Goal: Task Accomplishment & Management: Use online tool/utility

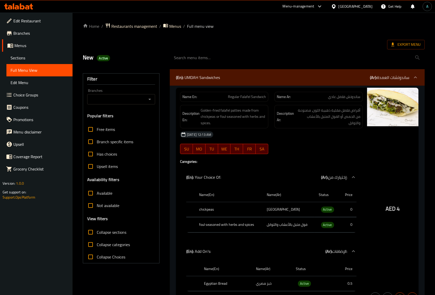
click at [23, 11] on div at bounding box center [18, 6] width 37 height 10
click at [24, 9] on icon at bounding box center [18, 6] width 29 height 6
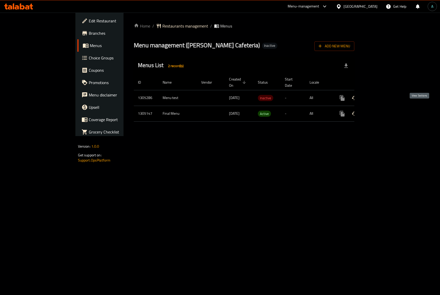
click at [383, 111] on icon "enhanced table" at bounding box center [379, 114] width 6 height 6
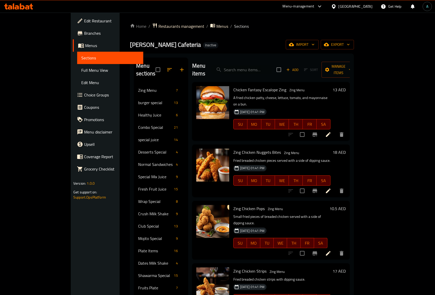
click at [130, 101] on div "Menu sections Zing Menu 7 burger special 13 Healthy Juice 6 Combo Special 21 sp…" at bounding box center [242, 214] width 224 height 321
click at [194, 48] on div "Malik Al Kawakeb Cafeteria Inactive import export" at bounding box center [242, 45] width 224 height 10
click at [81, 73] on span "Full Menu View" at bounding box center [110, 70] width 58 height 6
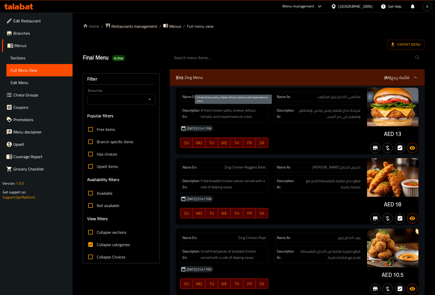
click at [206, 111] on span "A fried chicken patty, cheese, lettuce, tomato, and mayonnaise on a bun." at bounding box center [233, 113] width 65 height 13
drag, startPoint x: 107, startPoint y: 233, endPoint x: 103, endPoint y: 245, distance: 13.4
click at [107, 232] on span "Collapse sections" at bounding box center [112, 232] width 30 height 6
click at [97, 232] on input "Collapse sections" at bounding box center [90, 232] width 12 height 12
checkbox input "true"
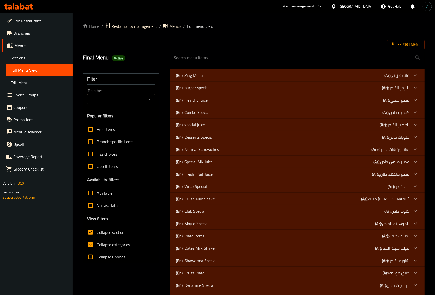
click at [162, 182] on div "Filter Branches Branches Popular filters Free items Branch specific items Has c…" at bounding box center [123, 211] width 87 height 290
click at [184, 79] on p "(En): Fresh Fruit Juice" at bounding box center [189, 75] width 27 height 6
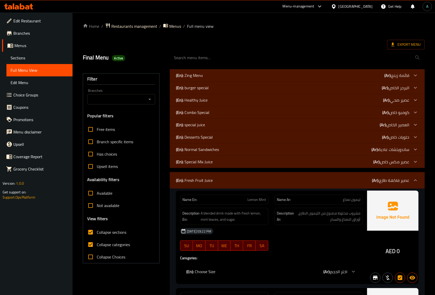
click at [116, 242] on span "Collapse categories" at bounding box center [113, 245] width 33 height 6
click at [97, 242] on input "Collapse categories" at bounding box center [90, 245] width 12 height 12
checkbox input "false"
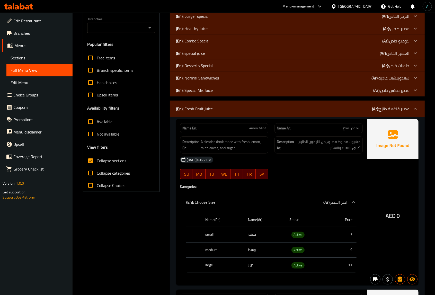
scroll to position [97, 0]
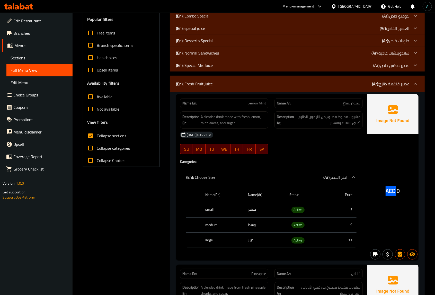
drag, startPoint x: 385, startPoint y: 190, endPoint x: 395, endPoint y: 190, distance: 10.3
click at [395, 190] on div "AED 0" at bounding box center [392, 177] width 51 height 167
copy span "AED"
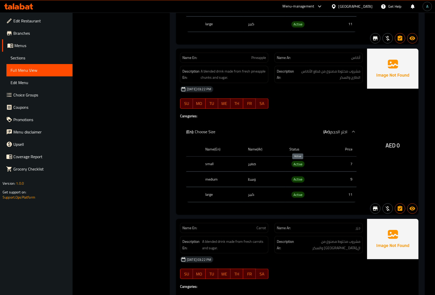
click at [298, 166] on span "Active" at bounding box center [298, 164] width 13 height 6
copy span "Active"
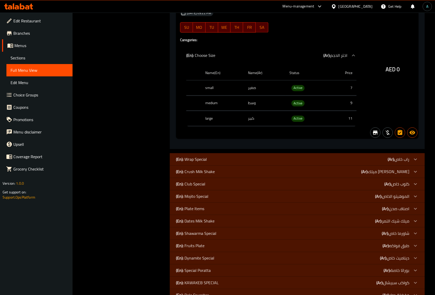
scroll to position [2662, 0]
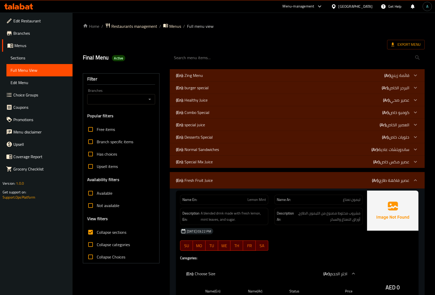
click at [205, 197] on p "Name En: Lemon Mint" at bounding box center [225, 199] width 84 height 5
click at [208, 79] on div "(En): Healthy Juice (Ar): عصير صحي" at bounding box center [293, 75] width 234 height 6
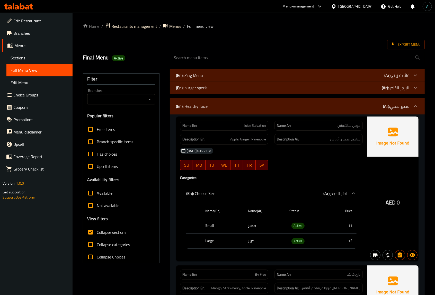
click at [389, 203] on span "AED" at bounding box center [391, 203] width 10 height 10
drag, startPoint x: 386, startPoint y: 203, endPoint x: 391, endPoint y: 204, distance: 5.2
click at [395, 204] on div "AED 0" at bounding box center [392, 189] width 51 height 145
copy span "AED"
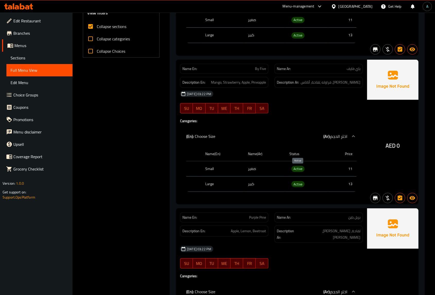
click at [299, 172] on span "Active" at bounding box center [298, 169] width 13 height 6
copy span "Active"
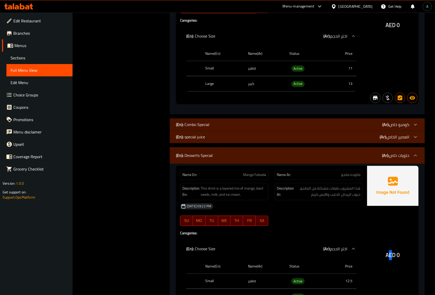
drag, startPoint x: 389, startPoint y: 257, endPoint x: 391, endPoint y: 256, distance: 2.8
drag, startPoint x: 386, startPoint y: 254, endPoint x: 393, endPoint y: 254, distance: 7.2
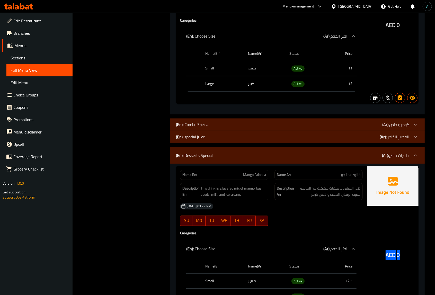
drag, startPoint x: 386, startPoint y: 255, endPoint x: 394, endPoint y: 255, distance: 8.0
drag, startPoint x: 397, startPoint y: 255, endPoint x: 388, endPoint y: 255, distance: 9.0
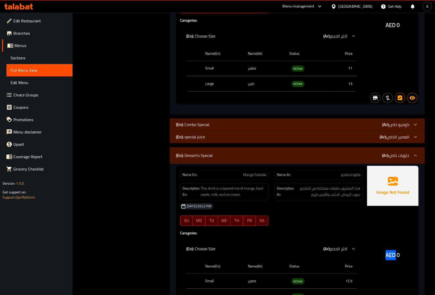
copy span "AED"
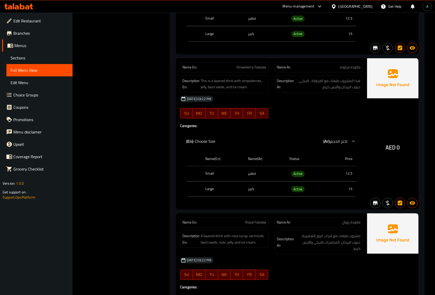
click at [294, 171] on span "Active" at bounding box center [298, 174] width 13 height 6
copy span "Active"
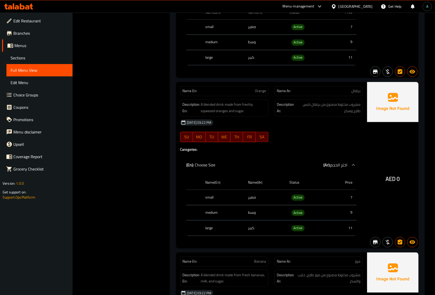
scroll to position [2704, 0]
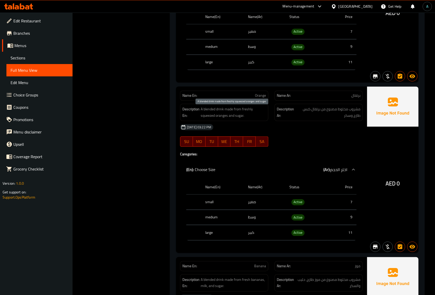
click at [259, 98] on span "Orange" at bounding box center [260, 95] width 11 height 5
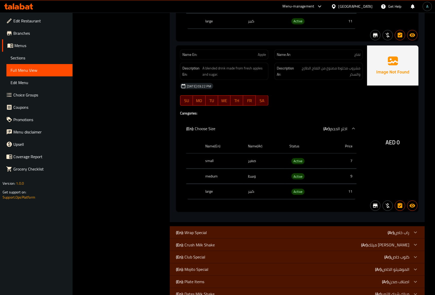
scroll to position [4120, 0]
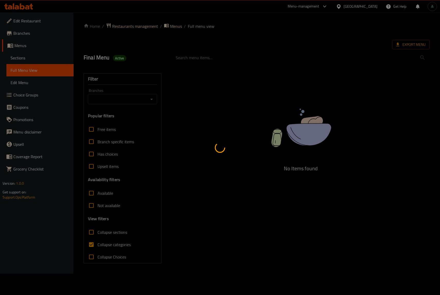
click at [163, 173] on div at bounding box center [220, 147] width 440 height 295
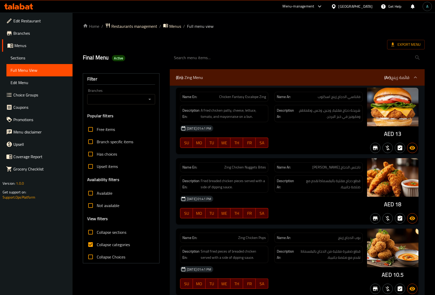
click at [233, 203] on div "[DATE] 01:41 PM" at bounding box center [271, 199] width 189 height 12
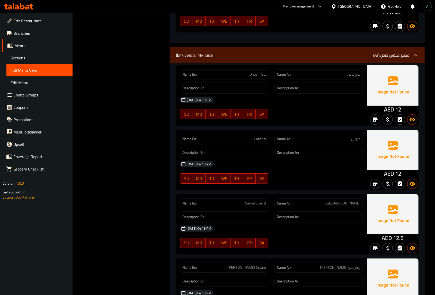
scroll to position [5478, 0]
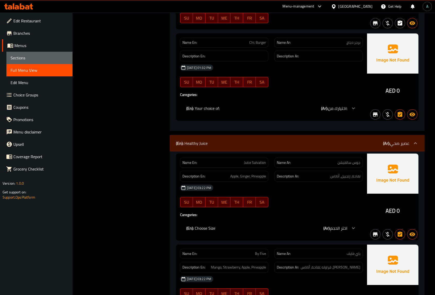
click at [29, 56] on span "Sections" at bounding box center [40, 58] width 58 height 6
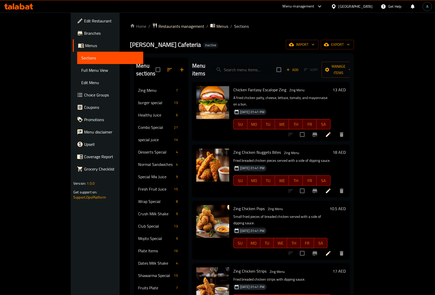
click at [273, 65] on input "search" at bounding box center [242, 69] width 61 height 9
paste input "Orange"
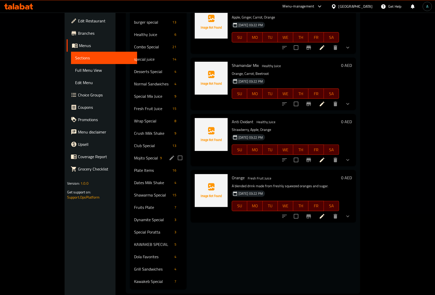
scroll to position [81, 0]
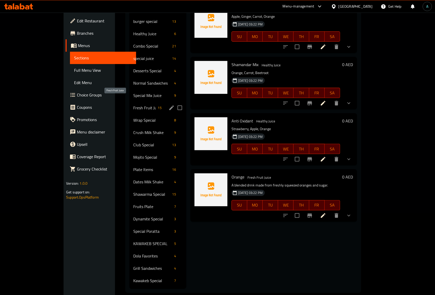
click at [134, 105] on span "Fresh Fruit Juice" at bounding box center [145, 108] width 22 height 6
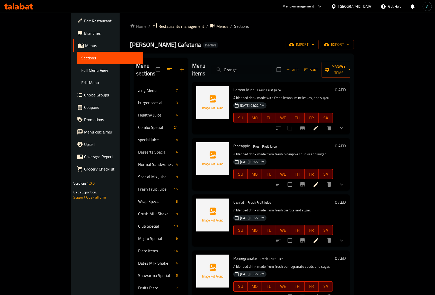
drag, startPoint x: 265, startPoint y: 61, endPoint x: 253, endPoint y: 64, distance: 12.2
click at [236, 66] on div "Menu items Orange Add Sort Manage items" at bounding box center [271, 70] width 158 height 24
click at [257, 65] on input "Orange" at bounding box center [242, 69] width 61 height 9
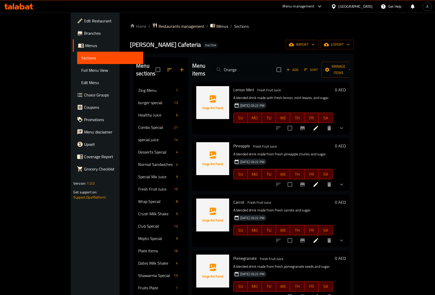
paste input "Cocktail Special"
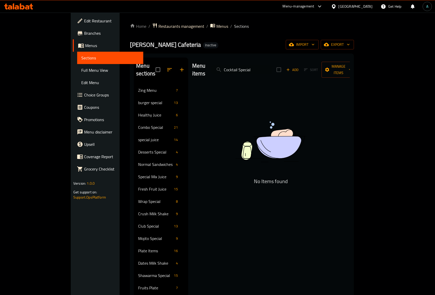
click at [227, 164] on div "Menu items Cocktail Special Add Sort Manage items No Items found" at bounding box center [269, 214] width 162 height 313
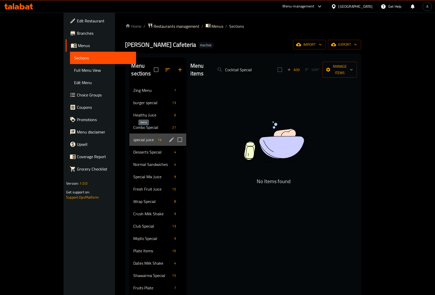
click at [156, 137] on span "14" at bounding box center [160, 139] width 8 height 5
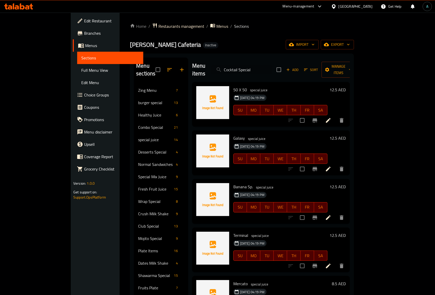
click at [266, 68] on input "Cocktail Special" at bounding box center [242, 69] width 61 height 9
paste input "hicken burger"
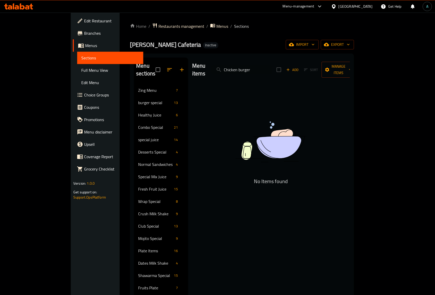
type input "Chicken burger"
click at [294, 126] on img at bounding box center [271, 142] width 129 height 68
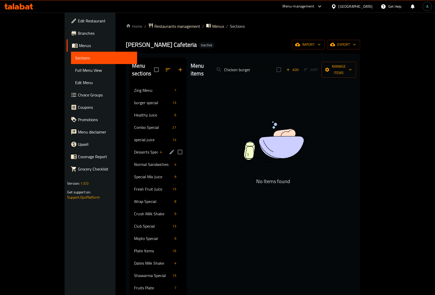
click at [134, 137] on span "special juice" at bounding box center [152, 140] width 37 height 6
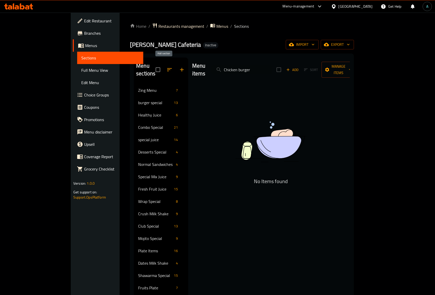
drag, startPoint x: 286, startPoint y: 65, endPoint x: 169, endPoint y: 65, distance: 117.4
click at [169, 65] on div "Menu sections Zing Menu 7 burger special 13 Healthy Juice 6 Combo Special 21 sp…" at bounding box center [242, 214] width 216 height 313
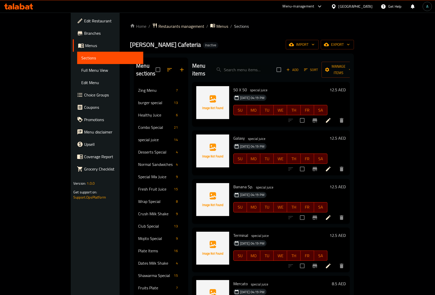
click at [291, 67] on icon "button" at bounding box center [288, 69] width 5 height 5
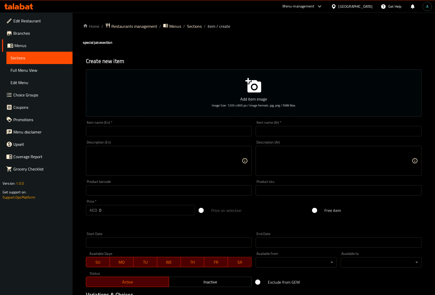
click at [167, 130] on input "text" at bounding box center [169, 131] width 166 height 10
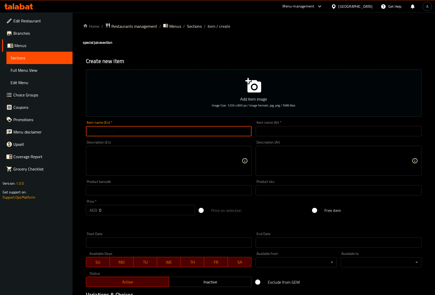
paste input "Cocktail Special"
type input "Cocktail Special"
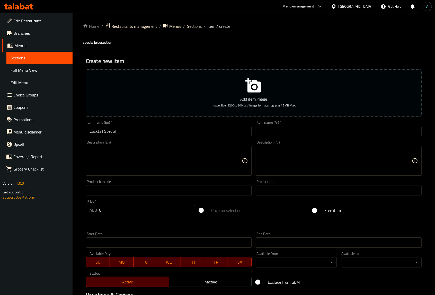
click at [292, 140] on div "Description (Ar) Description (Ar)" at bounding box center [339, 158] width 170 height 39
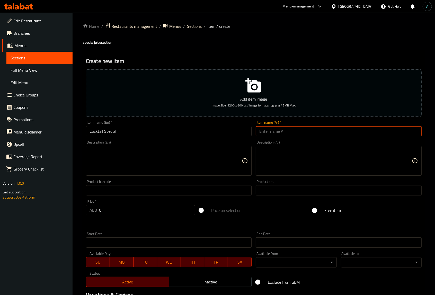
click at [290, 134] on input "text" at bounding box center [339, 131] width 166 height 10
type input "كوكتيل خاص"
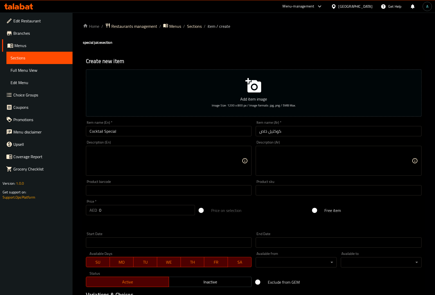
click at [191, 161] on textarea at bounding box center [166, 161] width 153 height 24
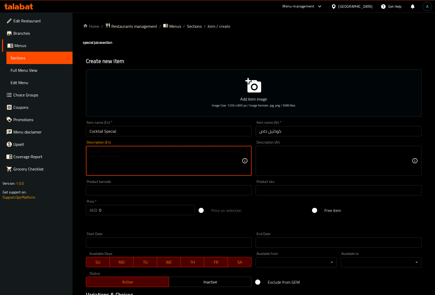
paste textarea "Avocado, mango, strawberry, banana, kiwi."
type textarea "Avocado, mango, strawberry, banana, kiwi."
click at [274, 155] on textarea at bounding box center [336, 161] width 153 height 24
paste textarea "الأفوكادو، المانجو، الفراولة، الموز، الكيوي."
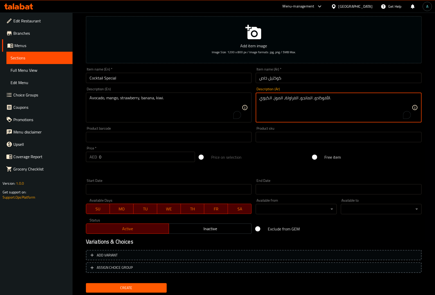
scroll to position [67, 0]
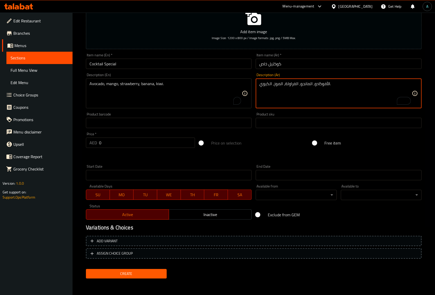
type textarea "الأفوكادو، المانجو، الفراولة، الموز، الكيوي."
click at [122, 272] on span "Create" at bounding box center [126, 274] width 73 height 6
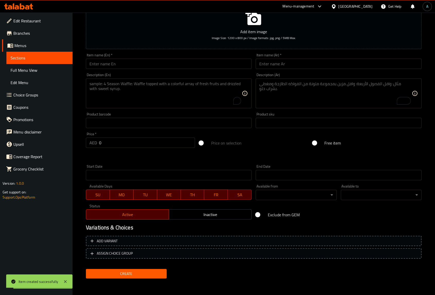
click at [26, 47] on span "Menus" at bounding box center [41, 45] width 54 height 6
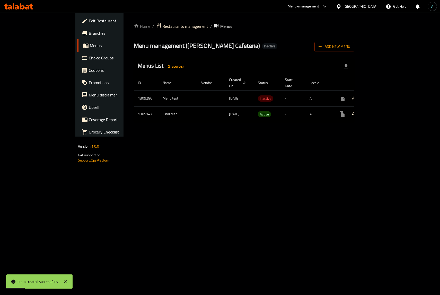
click at [383, 111] on icon "enhanced table" at bounding box center [379, 114] width 6 height 6
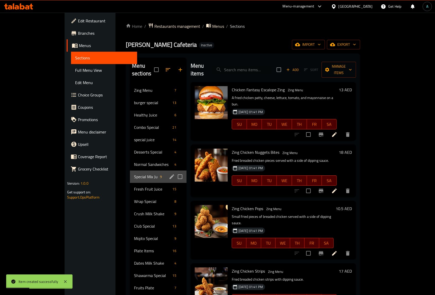
click at [130, 173] on div "Special Mix Juice 9" at bounding box center [158, 177] width 57 height 12
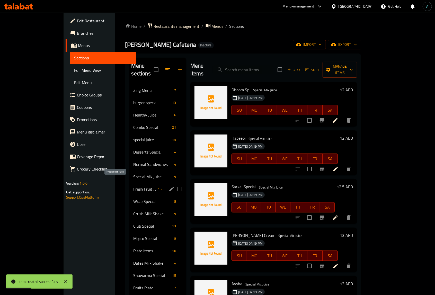
click at [134, 186] on span "Fresh Fruit Juice" at bounding box center [145, 189] width 22 height 6
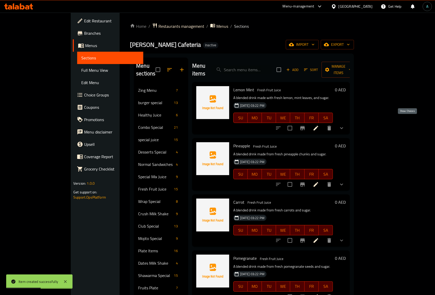
click at [343, 127] on icon "show more" at bounding box center [341, 128] width 3 height 2
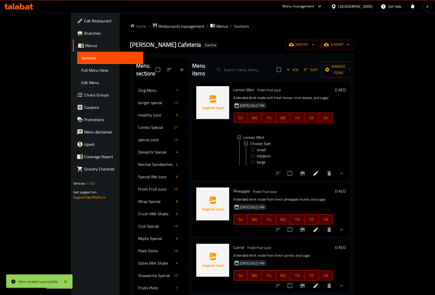
click at [257, 153] on span "medium" at bounding box center [264, 156] width 14 height 6
click at [352, 65] on span "Manage items" at bounding box center [339, 69] width 26 height 13
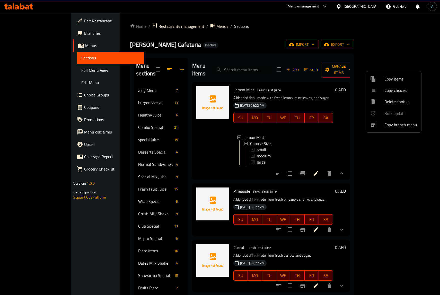
click at [397, 90] on span "Copy choices" at bounding box center [401, 90] width 33 height 6
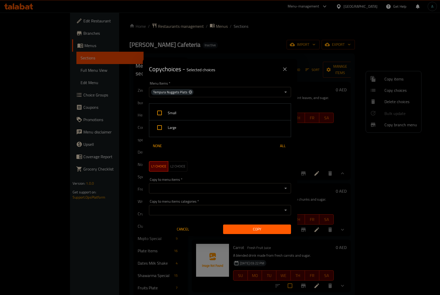
click at [189, 91] on icon at bounding box center [190, 91] width 3 height 3
click at [283, 90] on icon "Open" at bounding box center [286, 92] width 6 height 6
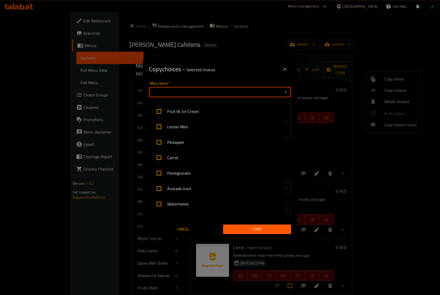
scroll to position [225, 0]
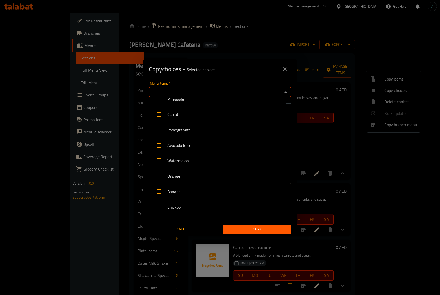
click at [180, 132] on li "Pomegranate" at bounding box center [217, 129] width 137 height 15
checkbox input "true"
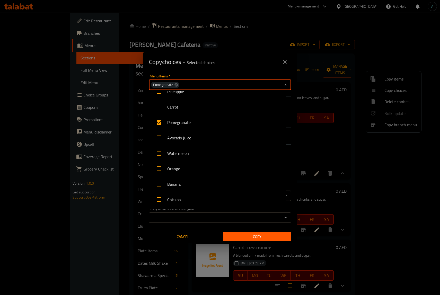
click at [226, 71] on div "Copy choices - Selected choices 0" at bounding box center [220, 62] width 154 height 21
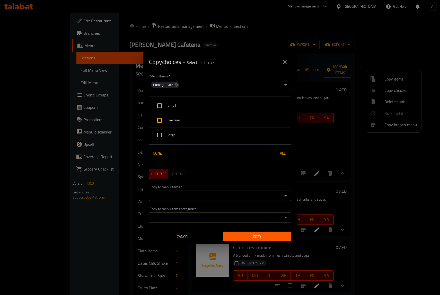
click at [160, 133] on input "checkbox" at bounding box center [159, 135] width 12 height 12
checkbox input "true"
click at [162, 120] on input "checkbox" at bounding box center [159, 120] width 12 height 12
checkbox input "true"
click at [160, 105] on input "checkbox" at bounding box center [159, 106] width 12 height 12
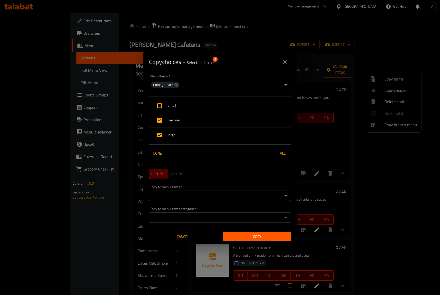
checkbox input "true"
click at [278, 152] on span "All" at bounding box center [283, 153] width 12 height 6
click at [283, 195] on icon "Open" at bounding box center [286, 196] width 6 height 6
type input "ؤخؤن"
click at [219, 192] on input "Copy to menu items   *" at bounding box center [216, 195] width 131 height 7
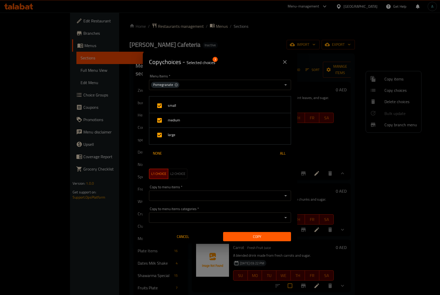
click at [219, 192] on input "Copy to menu items   *" at bounding box center [216, 195] width 131 height 7
click at [208, 193] on input "Copy to menu items   *" at bounding box center [216, 195] width 131 height 7
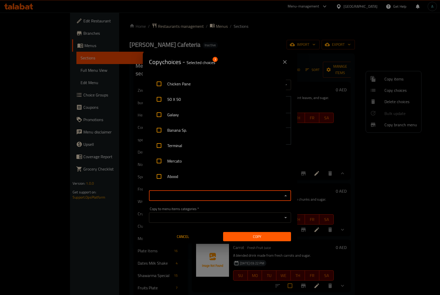
scroll to position [676, 0]
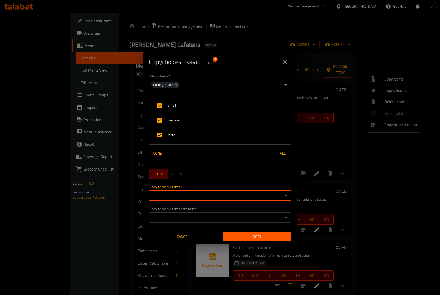
click at [176, 195] on input "Copy to menu items   *" at bounding box center [216, 195] width 131 height 7
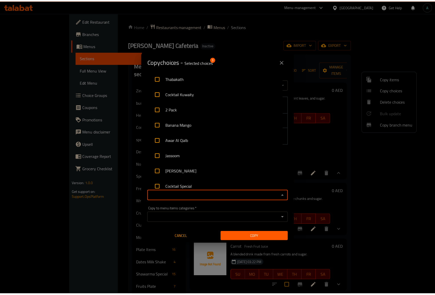
scroll to position [869, 0]
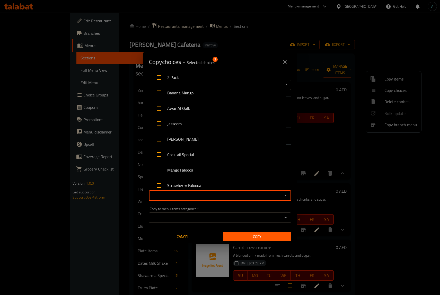
click at [198, 151] on li "Cocktail Special" at bounding box center [217, 154] width 137 height 15
checkbox input "true"
click at [236, 236] on span "Copy" at bounding box center [257, 237] width 60 height 6
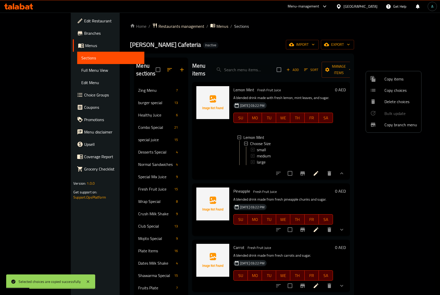
click at [120, 184] on div at bounding box center [220, 147] width 440 height 295
click at [138, 137] on span "special juice" at bounding box center [155, 140] width 34 height 6
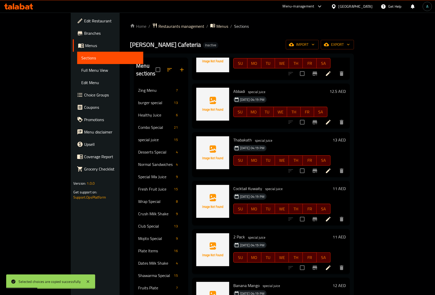
scroll to position [444, 0]
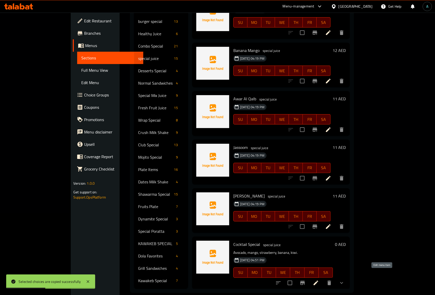
click at [319, 280] on icon at bounding box center [316, 283] width 6 height 6
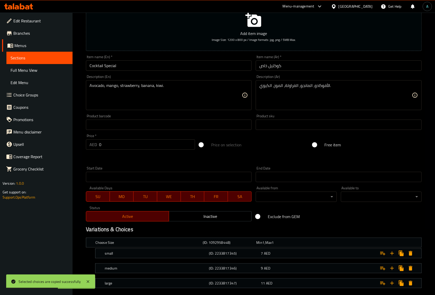
scroll to position [95, 0]
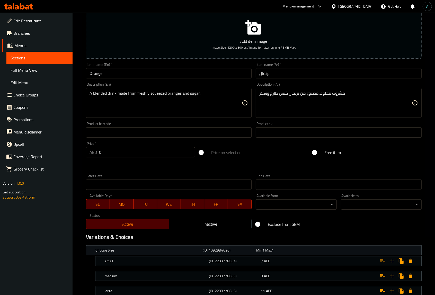
scroll to position [95, 0]
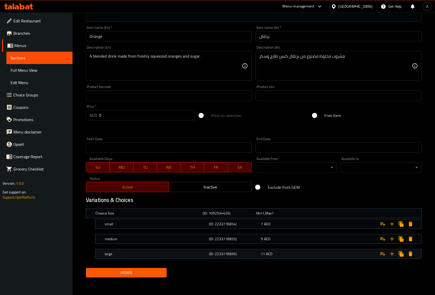
click at [175, 216] on h5 "large" at bounding box center [148, 213] width 105 height 5
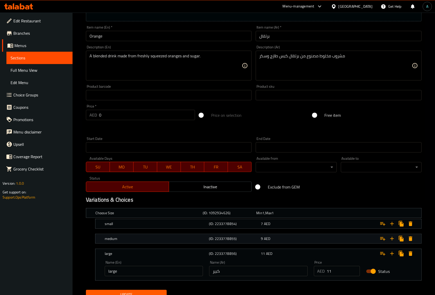
click at [180, 217] on div "medium" at bounding box center [147, 213] width 107 height 7
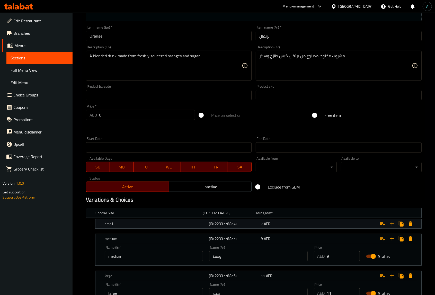
click at [180, 216] on h5 "small" at bounding box center [148, 213] width 105 height 5
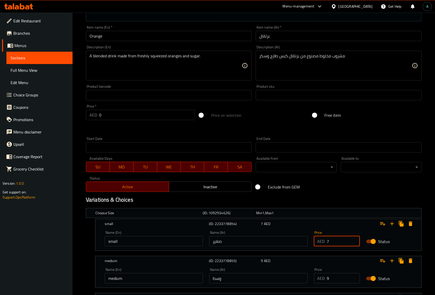
drag, startPoint x: 331, startPoint y: 240, endPoint x: 321, endPoint y: 241, distance: 10.4
click at [321, 241] on div "AED 7 Price" at bounding box center [337, 241] width 46 height 10
type input "5"
drag, startPoint x: 312, startPoint y: 279, endPoint x: 306, endPoint y: 280, distance: 6.2
click at [306, 280] on div "Name (En) medium Name (En) Name (Ar) وسط Name (Ar) Price AED 9 Price Status" at bounding box center [259, 276] width 314 height 22
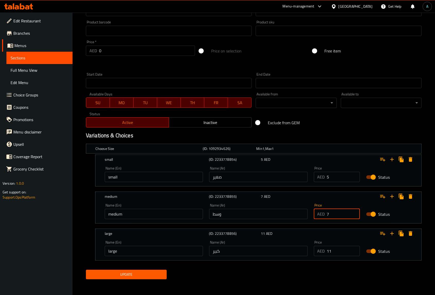
scroll to position [161, 0]
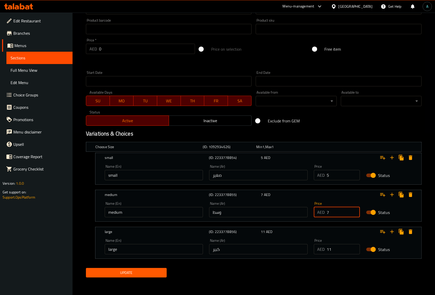
type input "7"
drag, startPoint x: 335, startPoint y: 246, endPoint x: 308, endPoint y: 250, distance: 27.2
click at [308, 250] on div "Name (En) large Name (En) Name (Ar) كبير Name (Ar) Price AED 11 Price Status" at bounding box center [259, 247] width 314 height 22
type input "9"
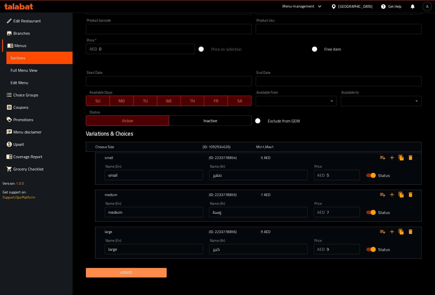
click at [134, 276] on span "Update" at bounding box center [126, 273] width 73 height 6
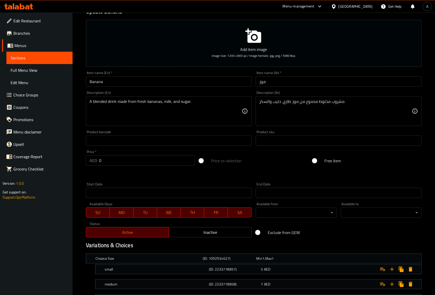
scroll to position [95, 0]
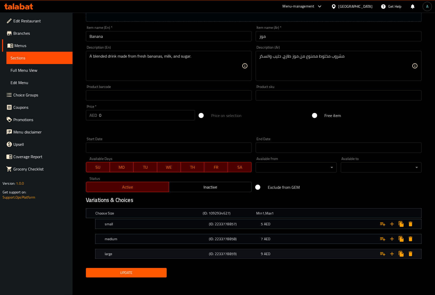
click at [271, 219] on div "large (ID: 2233778859) 9 AED" at bounding box center [255, 213] width 322 height 11
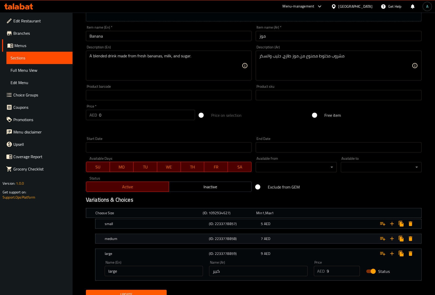
click at [271, 217] on div "7 AED" at bounding box center [282, 213] width 54 height 7
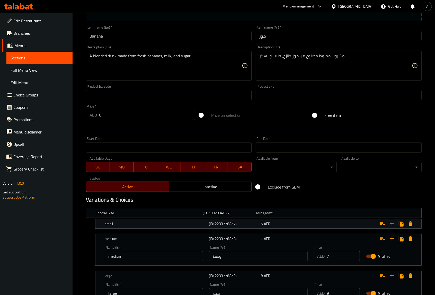
click at [272, 216] on div "5 AED" at bounding box center [282, 213] width 52 height 5
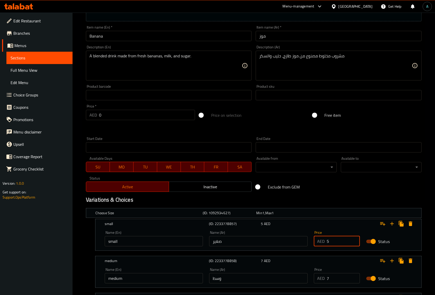
drag, startPoint x: 333, startPoint y: 240, endPoint x: 315, endPoint y: 243, distance: 18.2
click at [315, 243] on div "AED 5 Price" at bounding box center [337, 241] width 46 height 10
type input "7"
click at [354, 276] on input "8" at bounding box center [343, 278] width 33 height 10
type input "9"
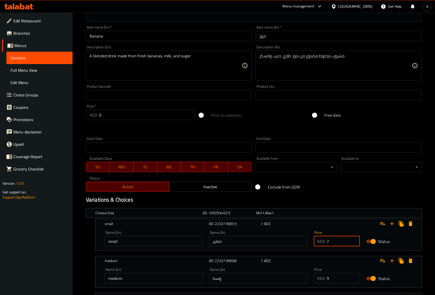
click at [354, 276] on input "9" at bounding box center [343, 278] width 33 height 10
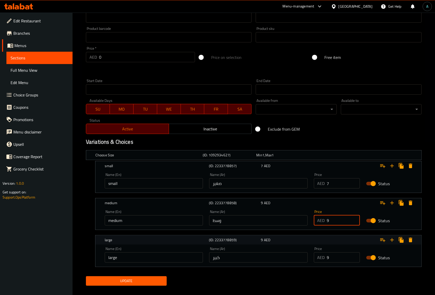
scroll to position [161, 0]
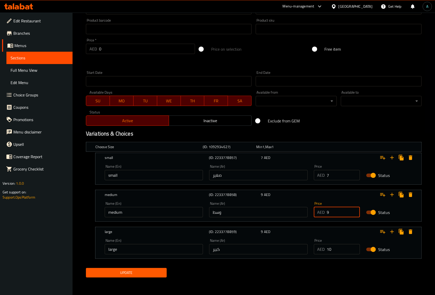
click at [356, 247] on input "10" at bounding box center [343, 249] width 33 height 10
type input "11"
click at [356, 247] on input "11" at bounding box center [343, 249] width 33 height 10
click at [86, 268] on button "Update" at bounding box center [126, 273] width 81 height 10
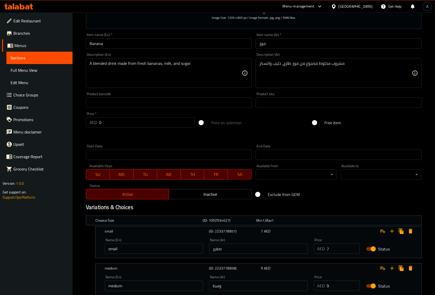
scroll to position [0, 0]
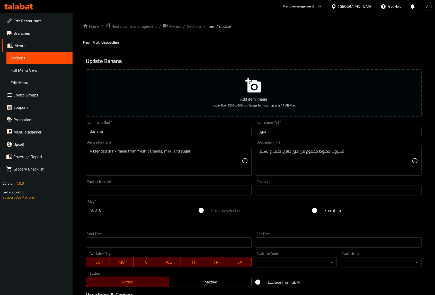
click at [196, 24] on span "Sections" at bounding box center [194, 26] width 15 height 6
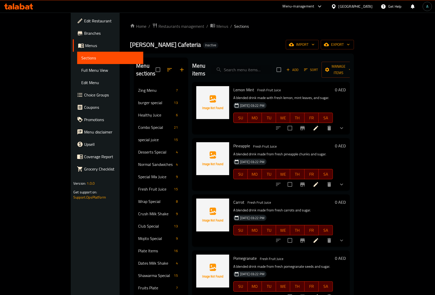
click at [273, 65] on input "search" at bounding box center [242, 69] width 61 height 9
paste input "Cocktail Special"
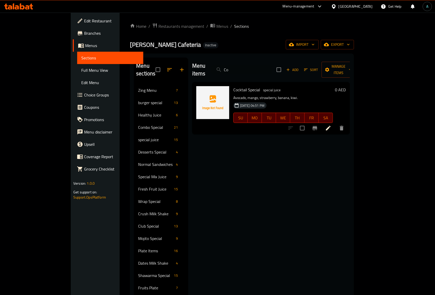
type input "C"
click at [170, 158] on div "Normal Sandwiches 4" at bounding box center [161, 164] width 54 height 12
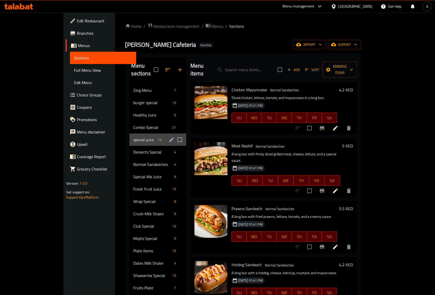
click at [134, 137] on span "special juice" at bounding box center [145, 140] width 22 height 6
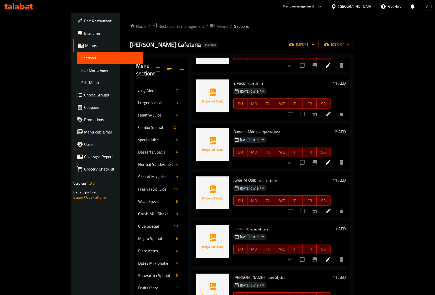
scroll to position [81, 0]
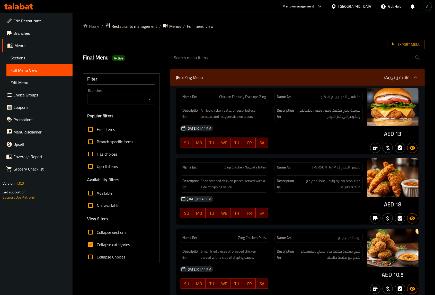
click at [140, 55] on h2 "Final Menu Active" at bounding box center [123, 58] width 81 height 8
click at [116, 244] on span "Collapse categories" at bounding box center [113, 245] width 33 height 6
click at [97, 244] on input "Collapse categories" at bounding box center [90, 245] width 12 height 12
checkbox input "false"
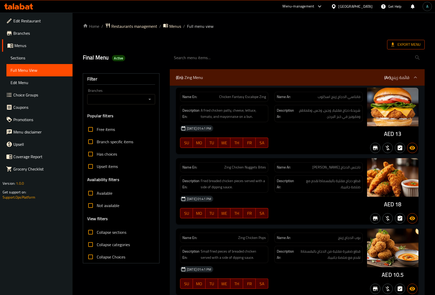
click at [412, 52] on input "search" at bounding box center [297, 57] width 255 height 13
click at [411, 44] on span "Export Menu" at bounding box center [406, 44] width 29 height 6
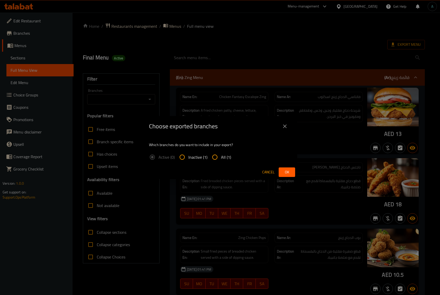
click at [218, 158] on input "All (1)" at bounding box center [215, 157] width 12 height 12
radio input "true"
click at [285, 171] on span "Ok" at bounding box center [287, 172] width 8 height 6
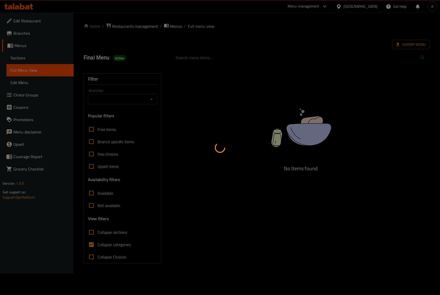
click at [421, 43] on div at bounding box center [220, 147] width 440 height 295
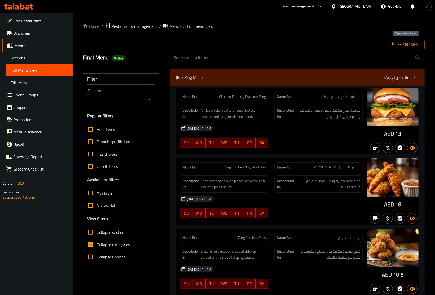
click at [416, 49] on span "Export Menu" at bounding box center [407, 45] width 38 height 10
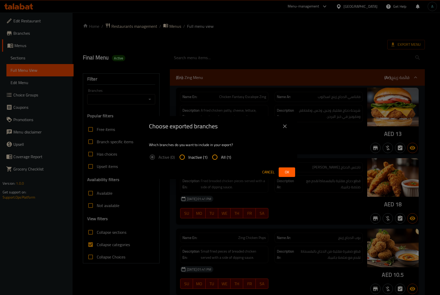
click at [220, 153] on input "All (1)" at bounding box center [215, 157] width 12 height 12
radio input "true"
click at [289, 173] on span "Ok" at bounding box center [287, 172] width 8 height 6
